Goal: Transaction & Acquisition: Purchase product/service

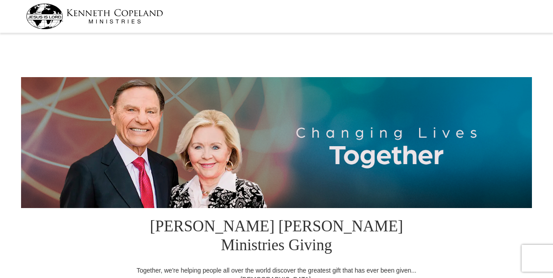
select select "SC"
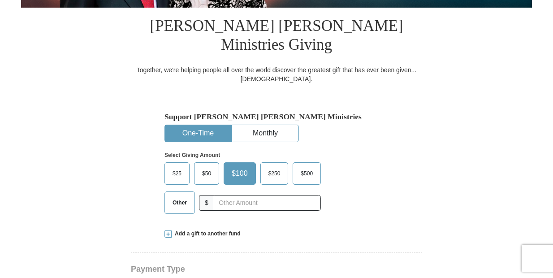
scroll to position [199, 0]
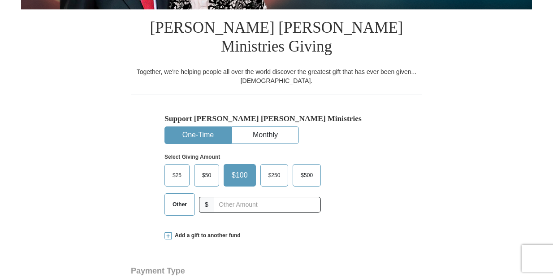
click at [168, 232] on span at bounding box center [168, 235] width 7 height 7
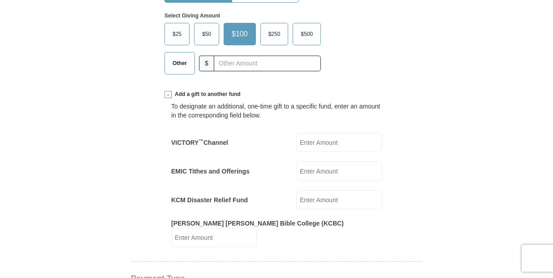
scroll to position [342, 0]
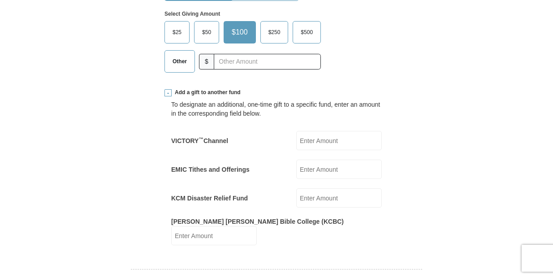
click at [351, 131] on input "VICTORY ™ Channel" at bounding box center [339, 140] width 86 height 19
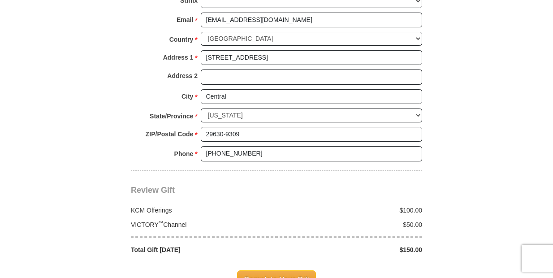
scroll to position [879, 0]
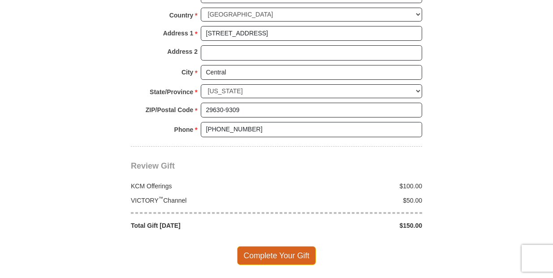
type input "50.00"
click at [265, 246] on span "Complete Your Gift" at bounding box center [276, 255] width 79 height 19
